Goal: Navigation & Orientation: Find specific page/section

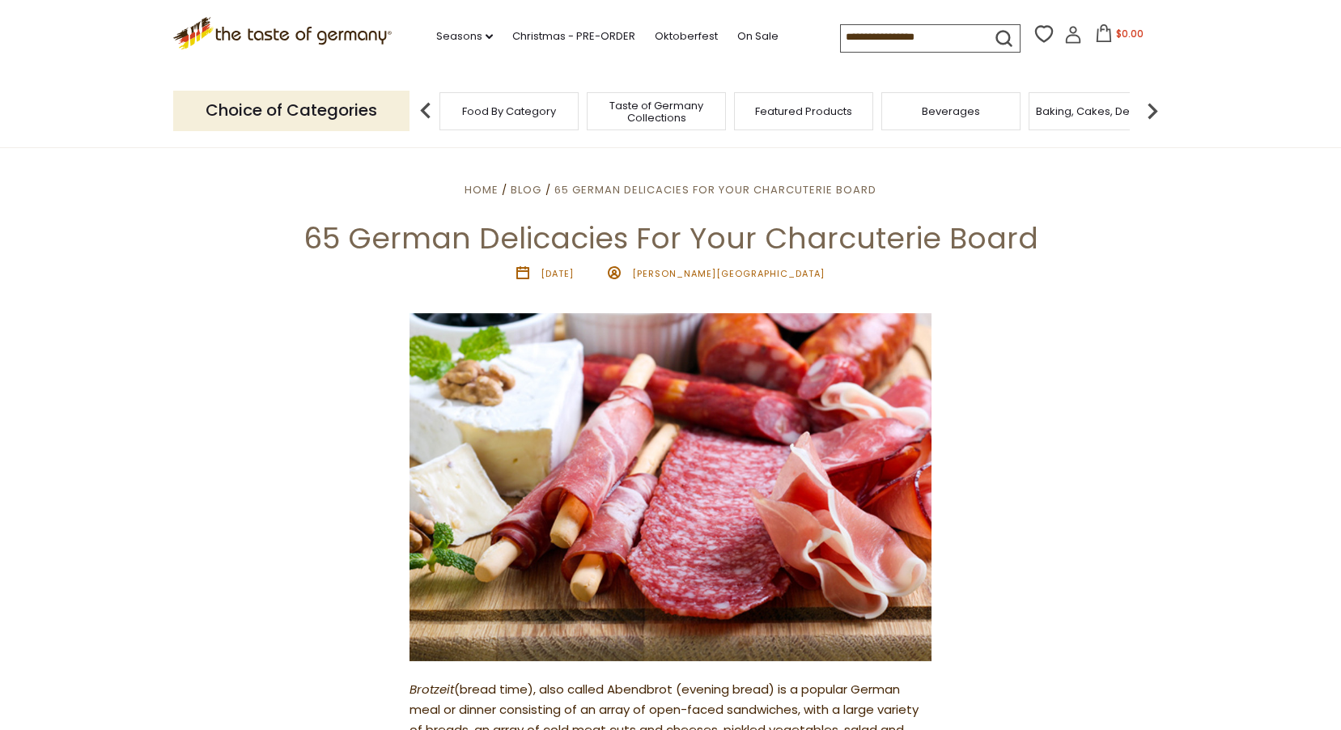
click at [795, 127] on div "Featured Products" at bounding box center [803, 111] width 139 height 38
click at [796, 117] on span "Featured Products" at bounding box center [803, 111] width 97 height 12
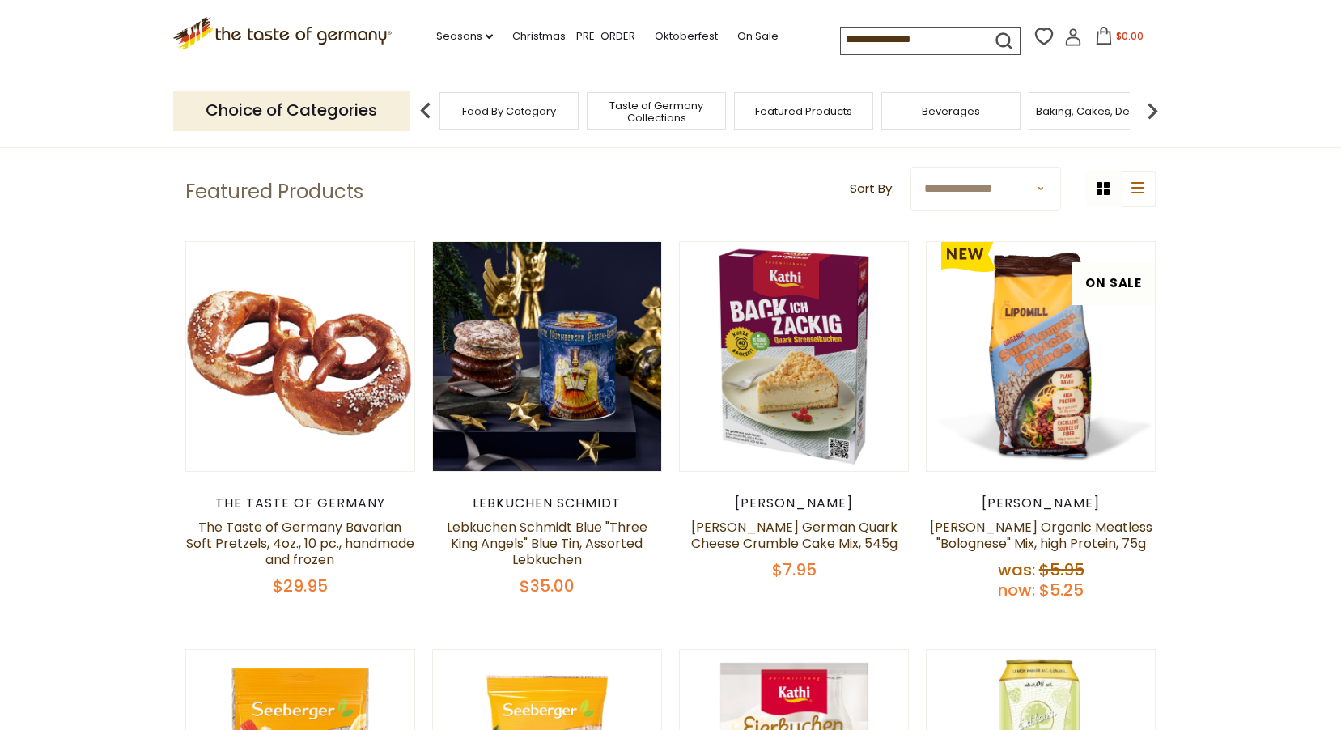
scroll to position [81, 0]
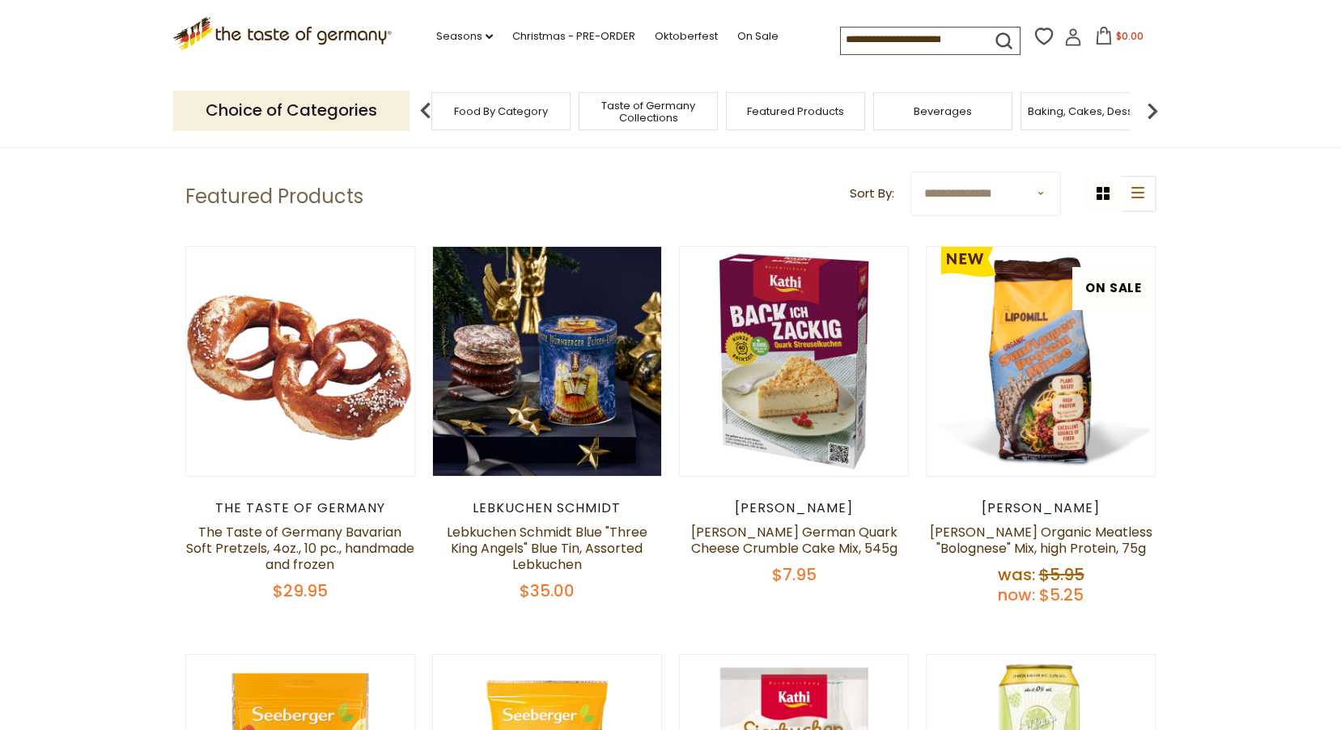
click at [947, 108] on span "Beverages" at bounding box center [943, 111] width 58 height 12
click at [948, 108] on span "Beverages" at bounding box center [943, 111] width 58 height 12
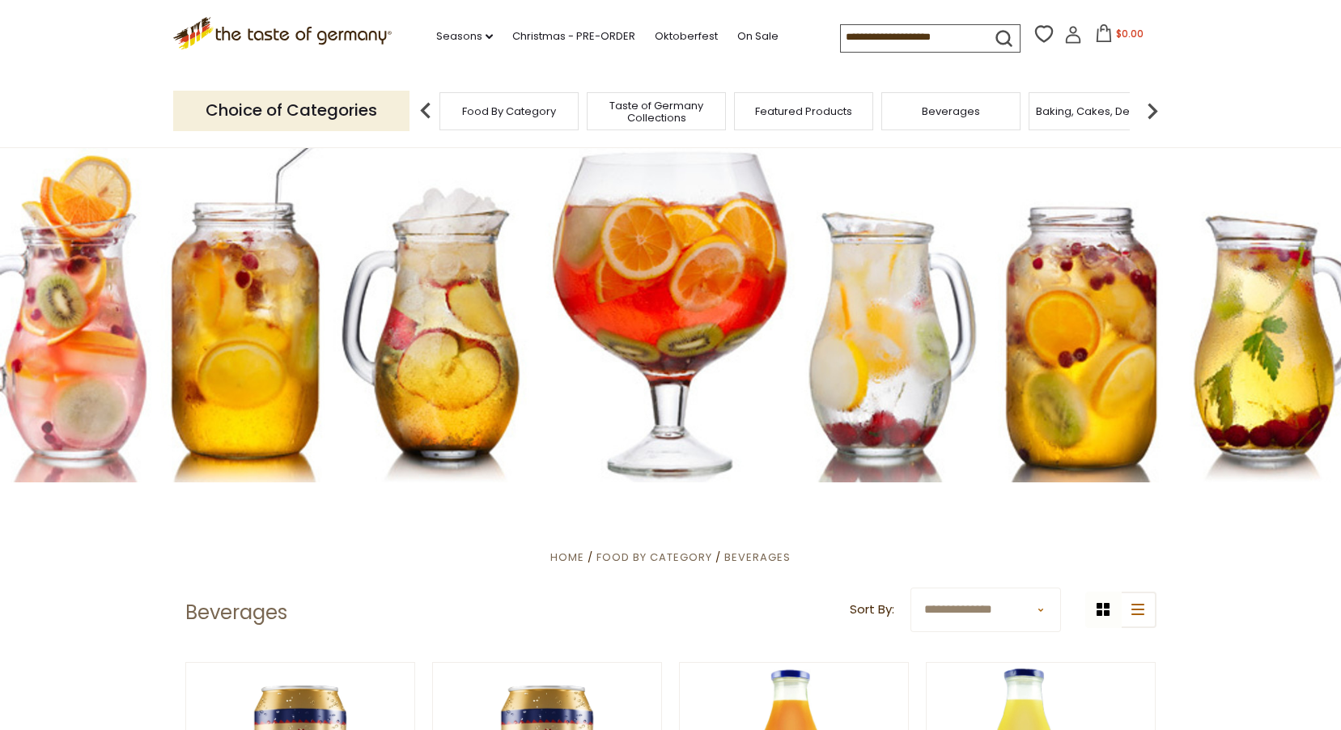
click at [965, 108] on span "Beverages" at bounding box center [951, 111] width 58 height 12
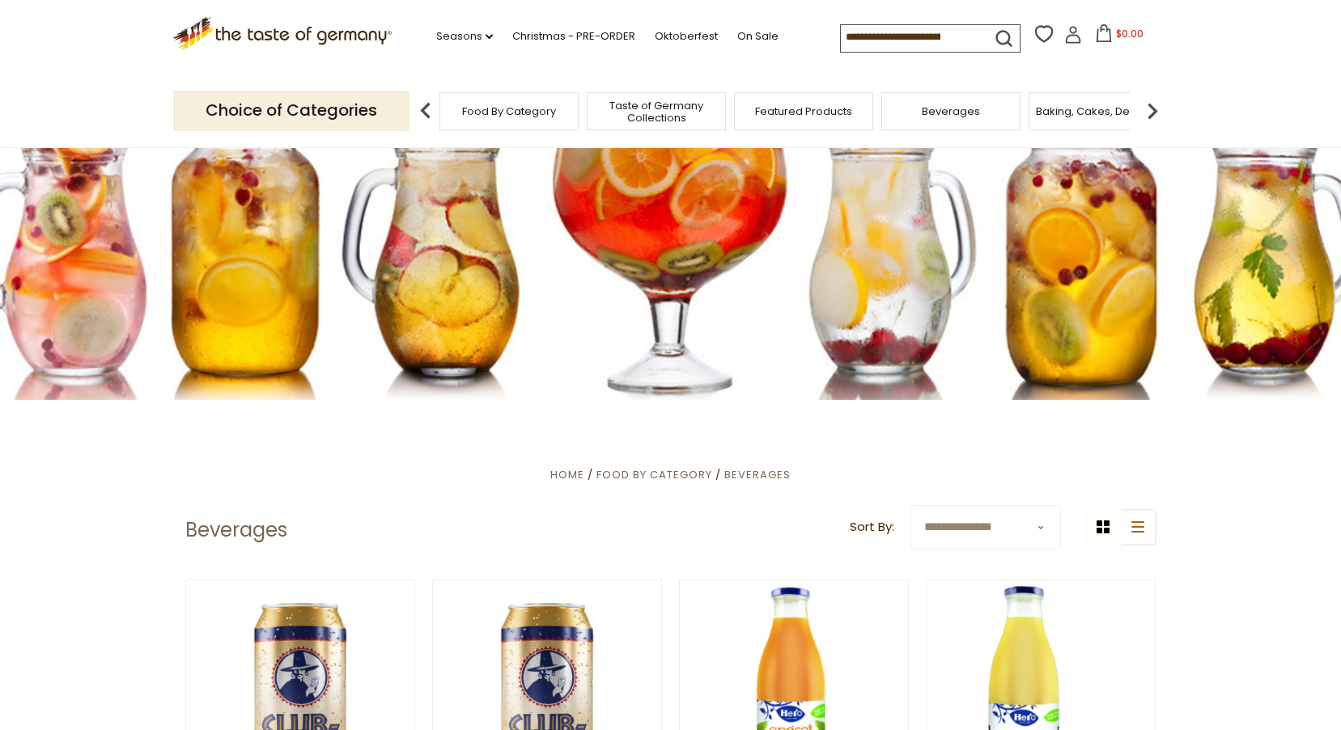
scroll to position [324, 0]
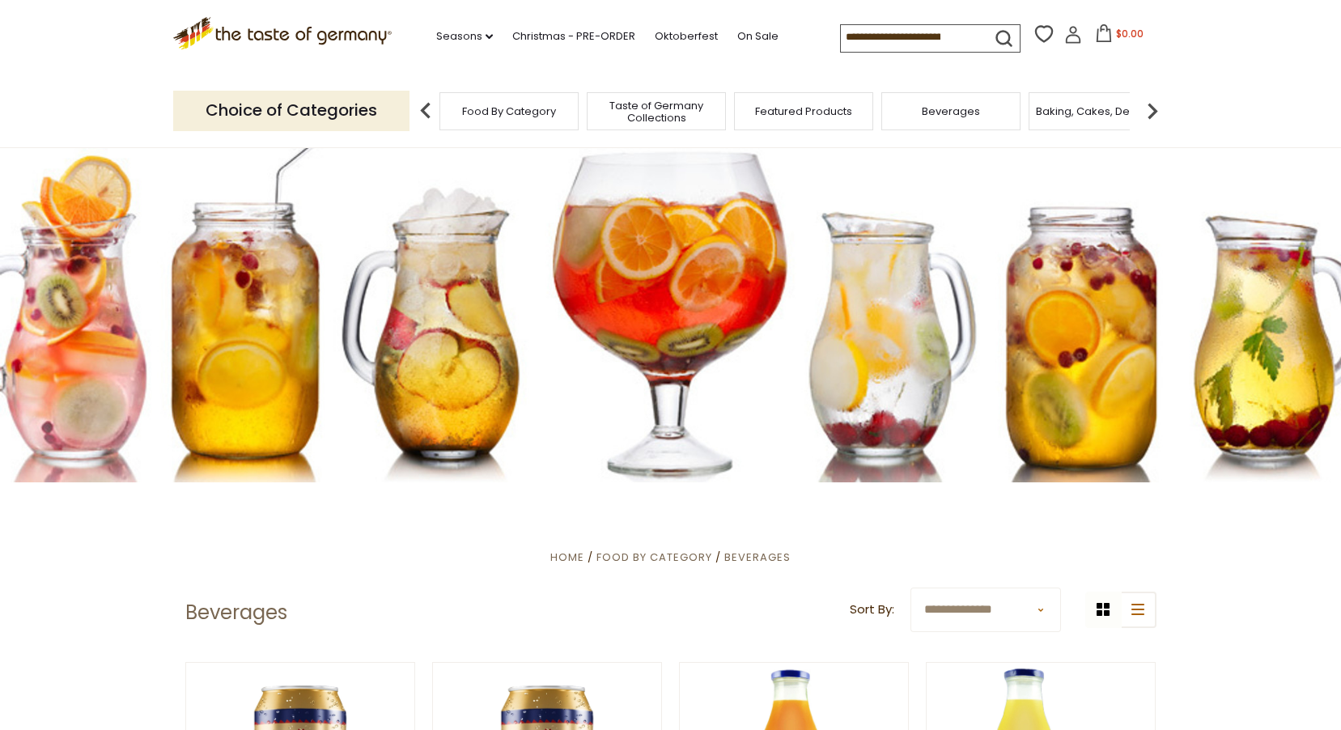
click at [676, 122] on span "Taste of Germany Collections" at bounding box center [655, 112] width 129 height 24
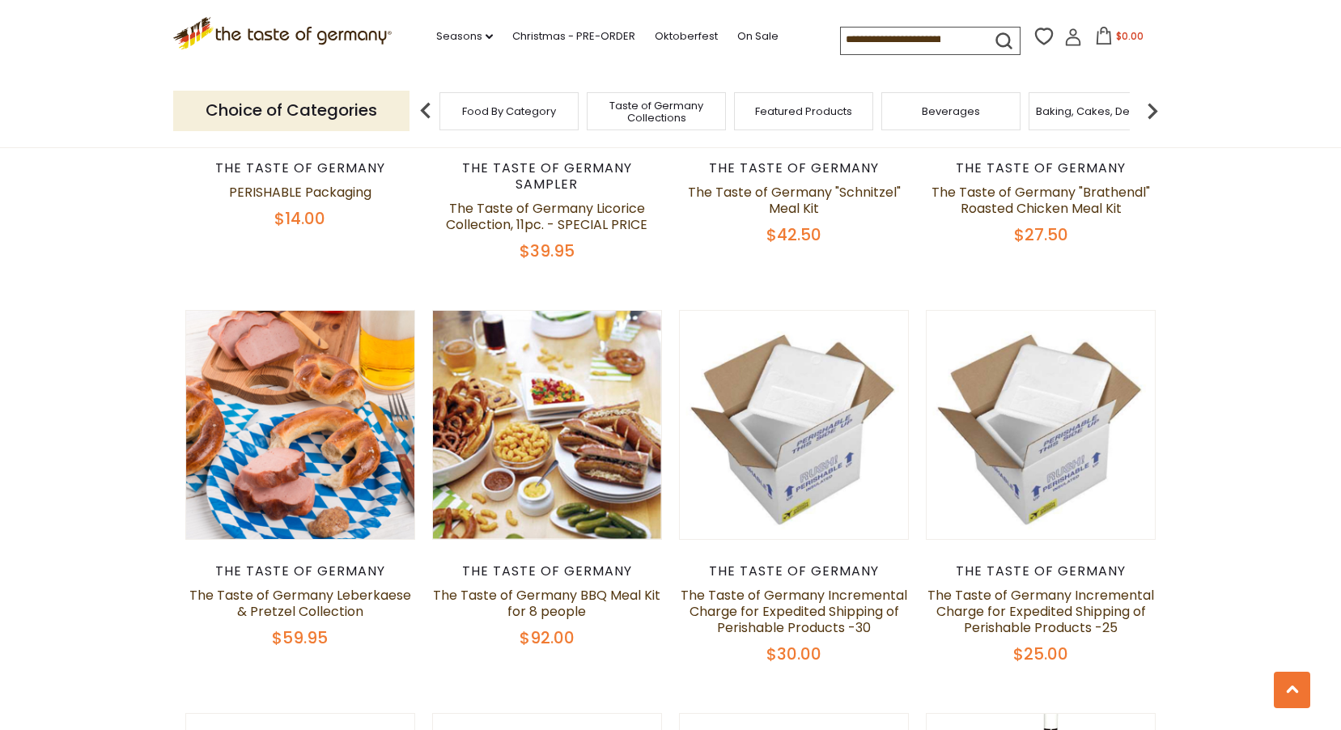
scroll to position [809, 0]
